Goal: Check status: Check status

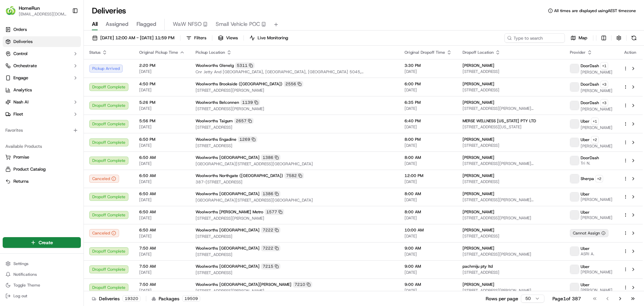
click at [552, 33] on div "[DATE] 12:00 AM - [DATE] 11:59 PM Filters Views Live Monitoring Map Status Orig…" at bounding box center [364, 169] width 561 height 277
click at [549, 38] on input at bounding box center [525, 37] width 81 height 9
paste input "270214951"
type input "270214951"
